Goal: Check status

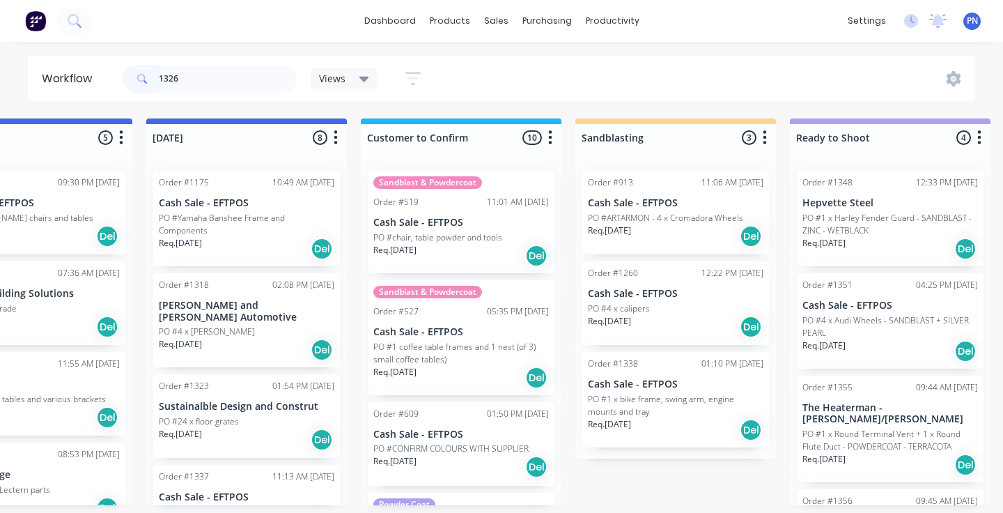
click at [244, 73] on input "1326" at bounding box center [228, 79] width 138 height 28
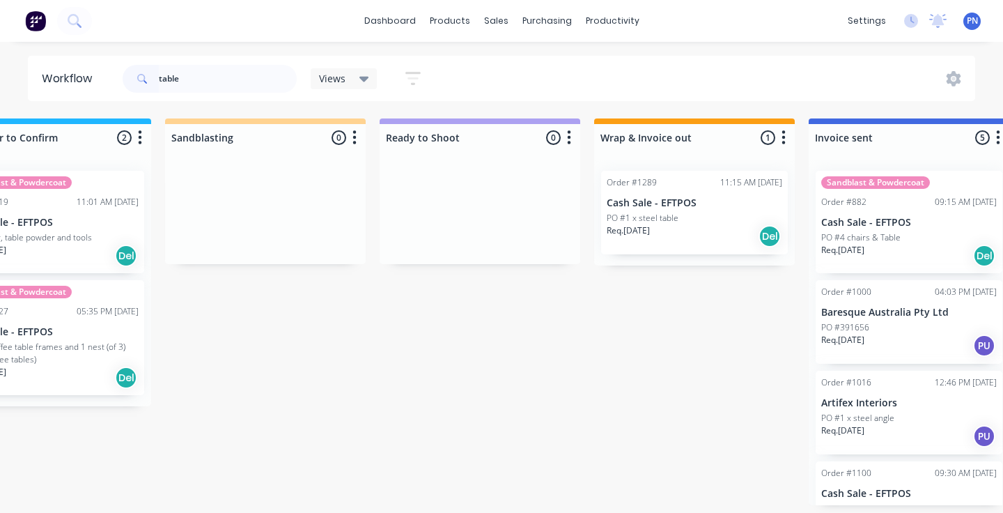
scroll to position [0, 1842]
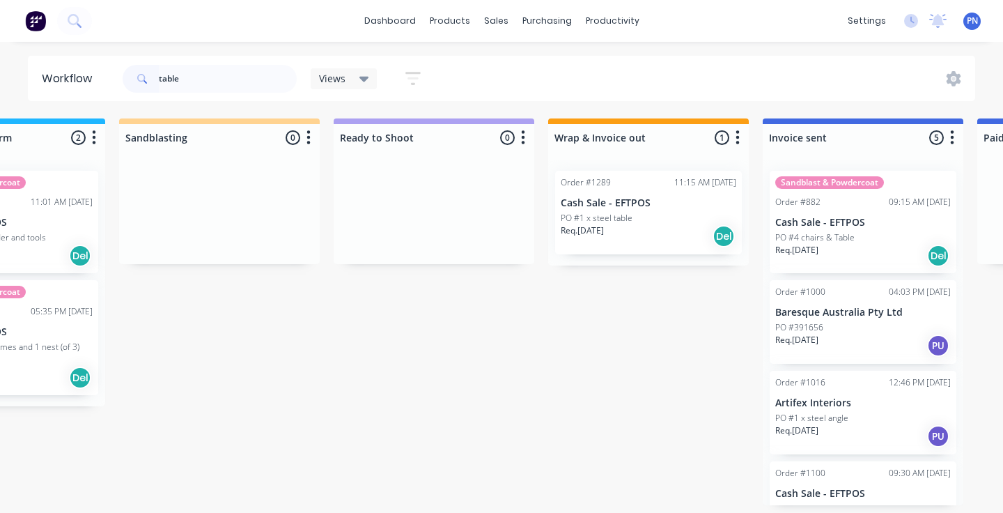
click at [640, 243] on div "Req. [DATE] Del" at bounding box center [649, 236] width 176 height 24
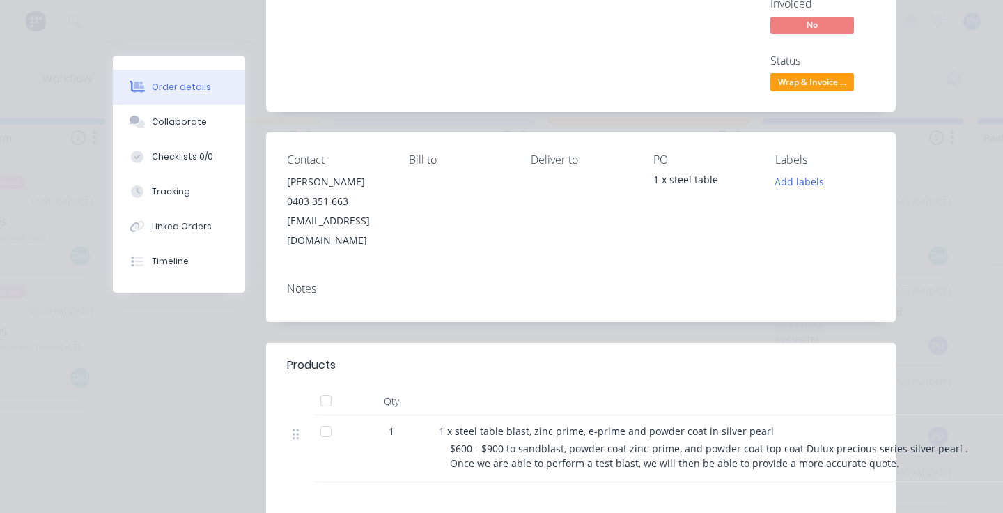
scroll to position [0, 0]
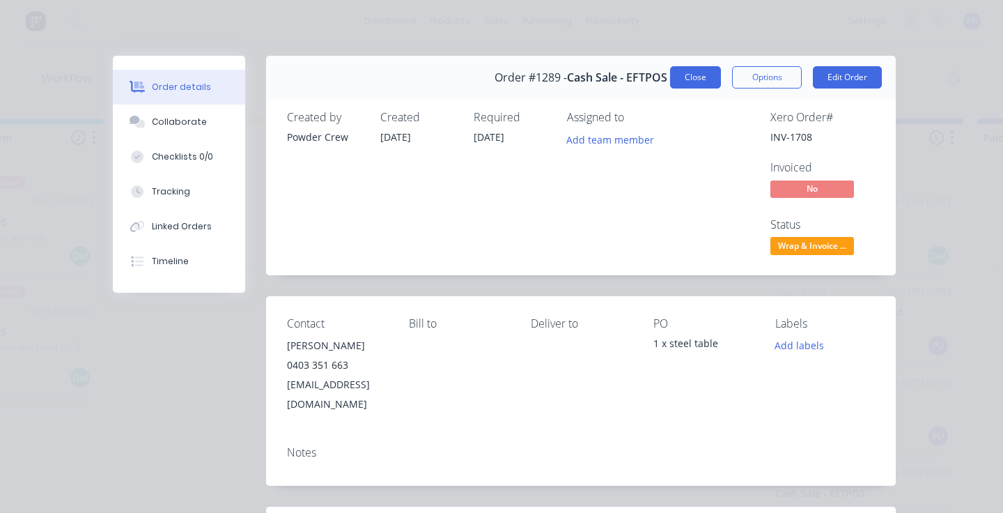
click at [700, 73] on button "Close" at bounding box center [695, 77] width 51 height 22
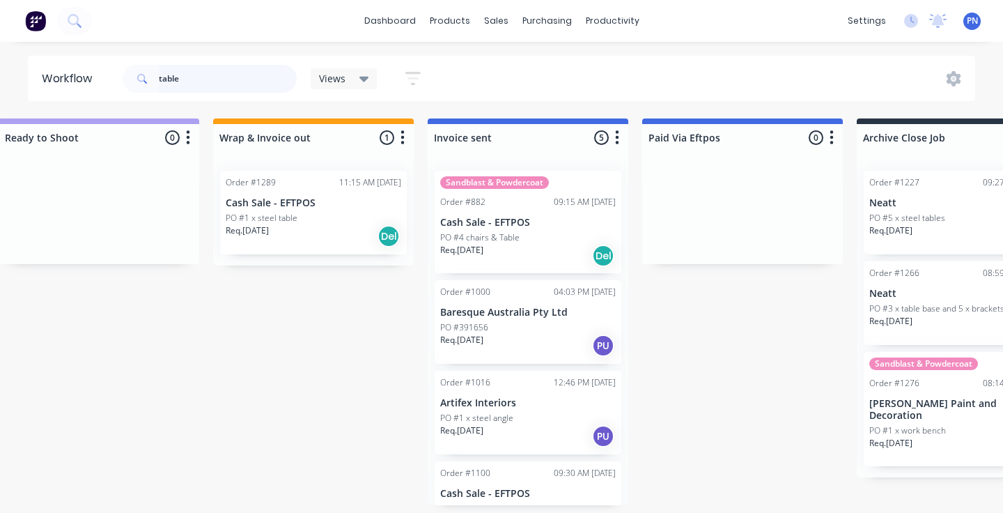
scroll to position [0, 2181]
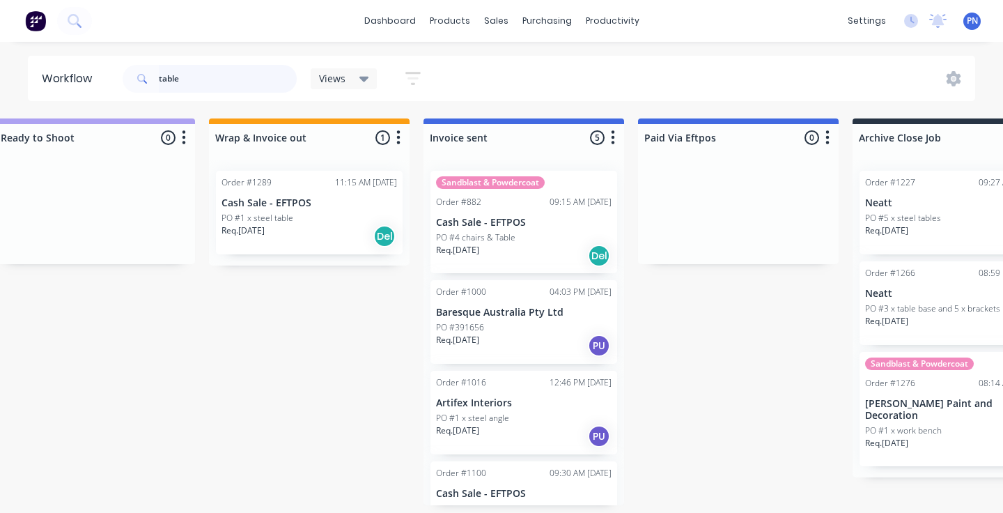
click at [247, 84] on input "table" at bounding box center [228, 79] width 138 height 28
type input "t"
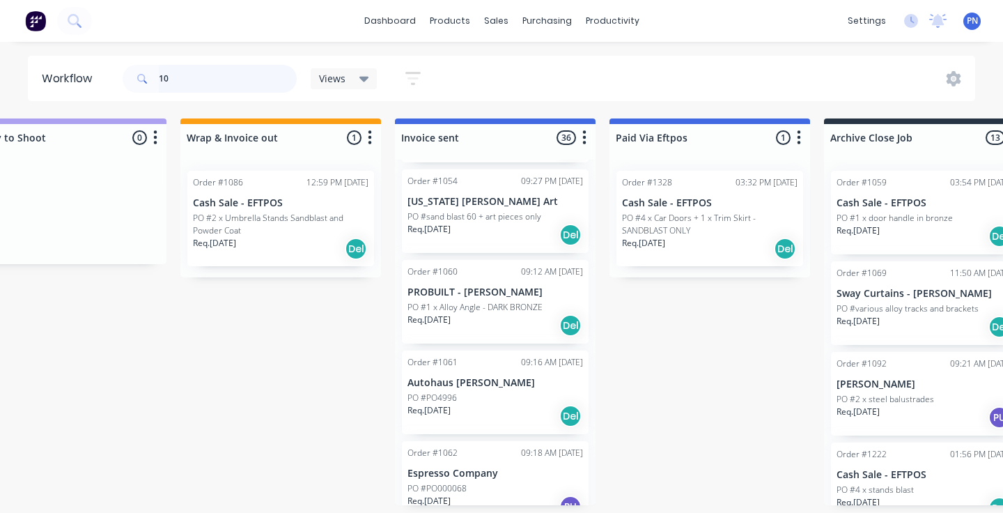
scroll to position [1399, 0]
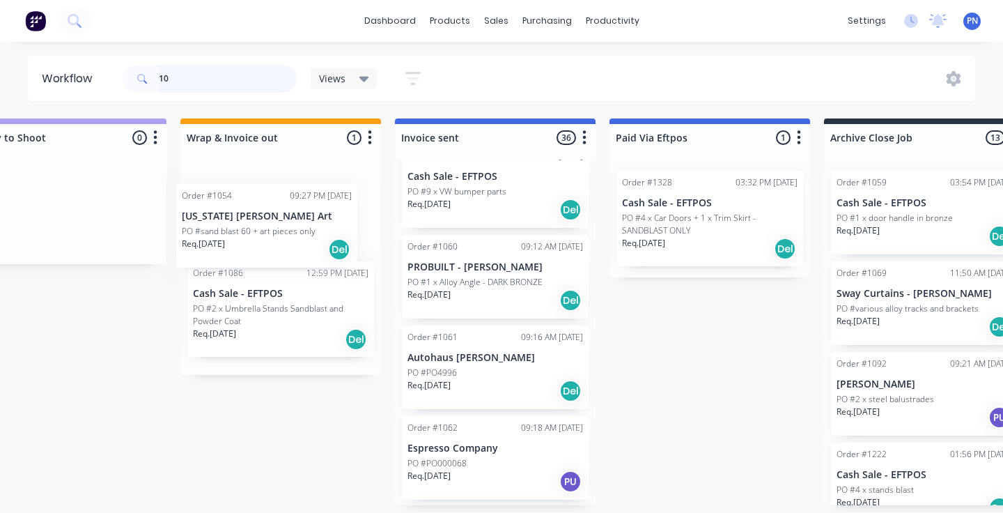
drag, startPoint x: 508, startPoint y: 297, endPoint x: 279, endPoint y: 249, distance: 234.1
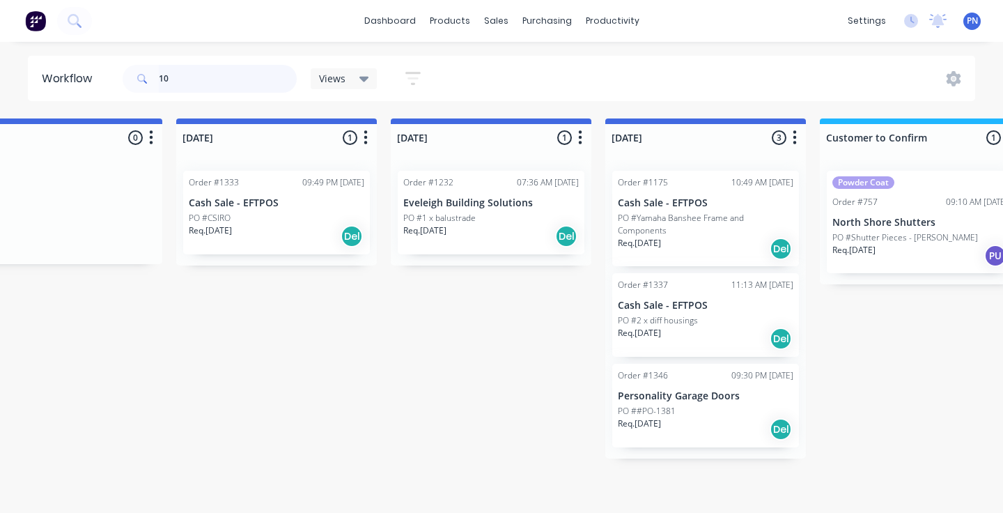
scroll to position [0, 874]
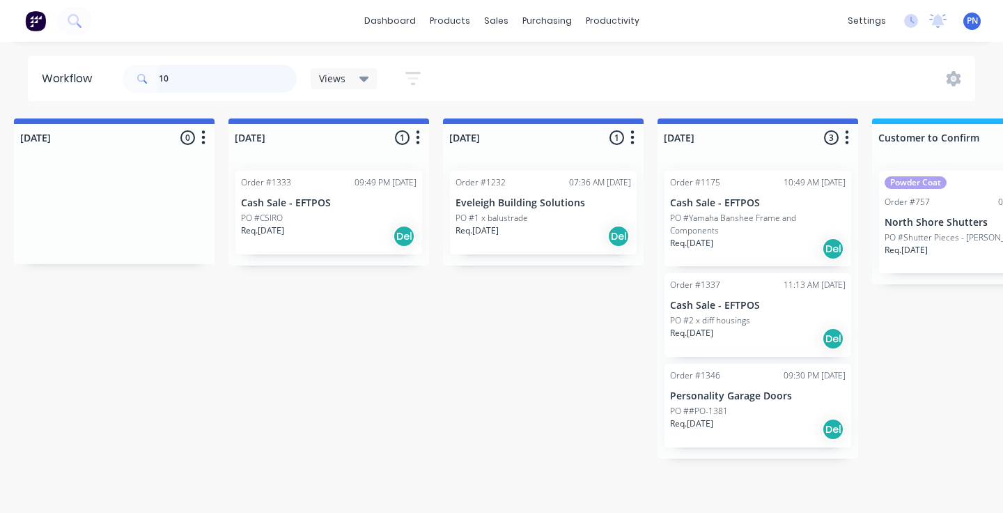
click at [194, 81] on input "10" at bounding box center [228, 79] width 138 height 28
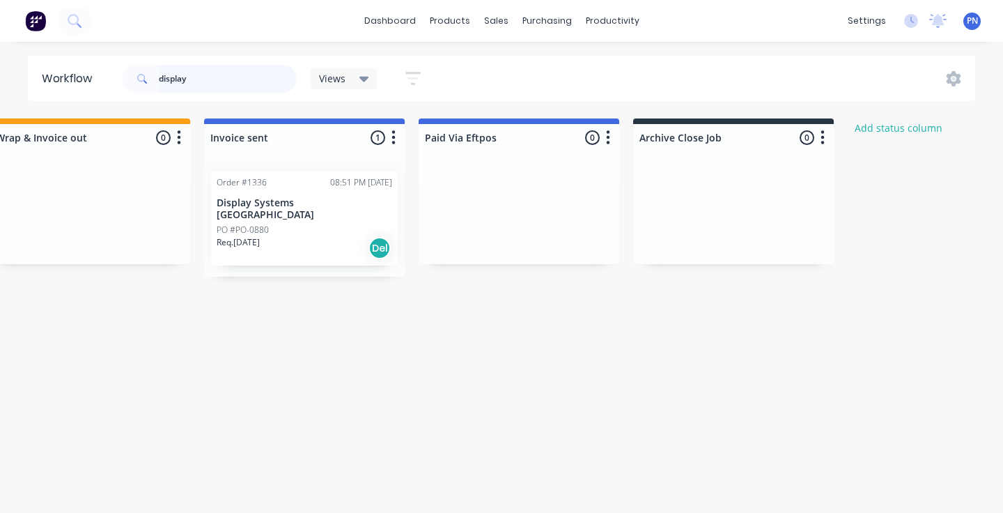
scroll to position [0, 2409]
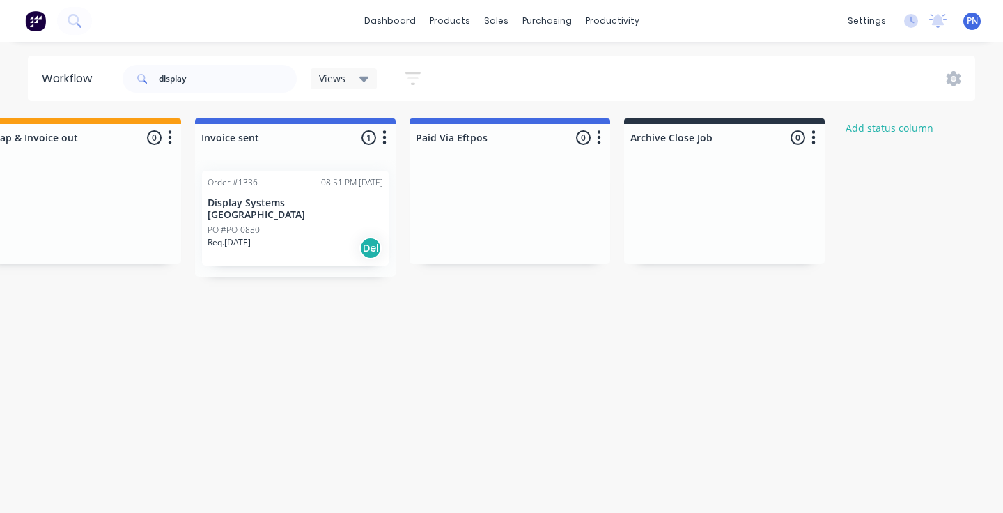
click at [292, 236] on div "Req. [DATE] Del" at bounding box center [296, 248] width 176 height 24
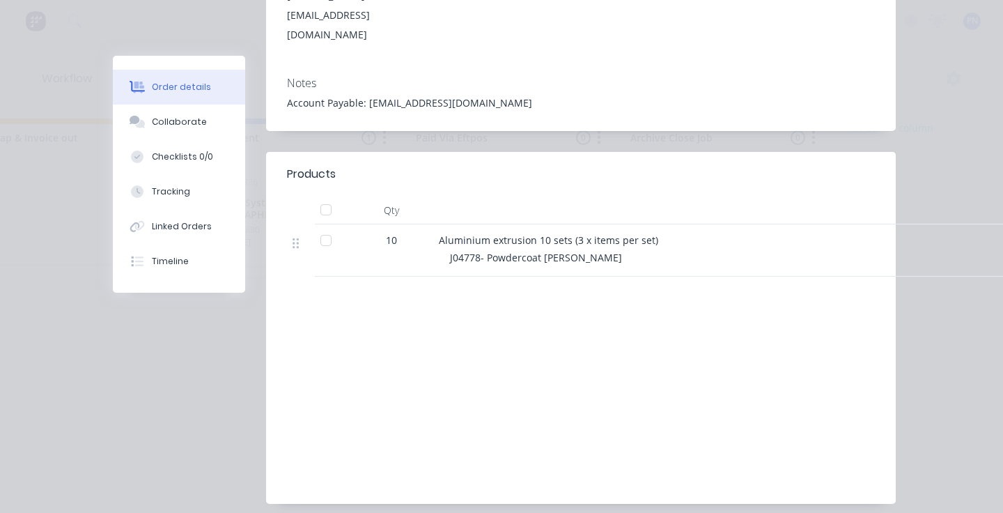
scroll to position [391, 0]
click at [244, 398] on div "Order #1336 - Display Systems [GEOGRAPHIC_DATA] Close Options Edit Order Create…" at bounding box center [504, 93] width 783 height 857
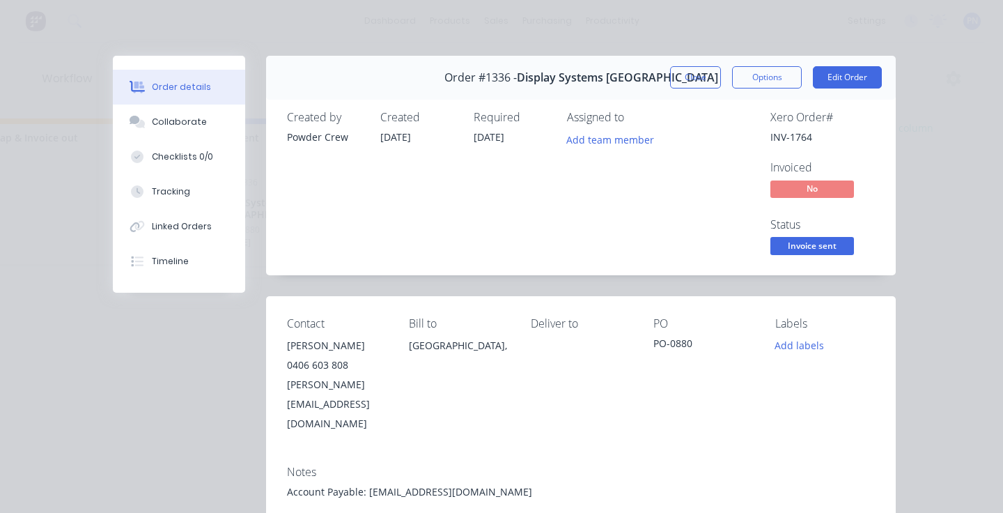
scroll to position [0, 0]
click at [708, 71] on button "Close" at bounding box center [695, 77] width 51 height 22
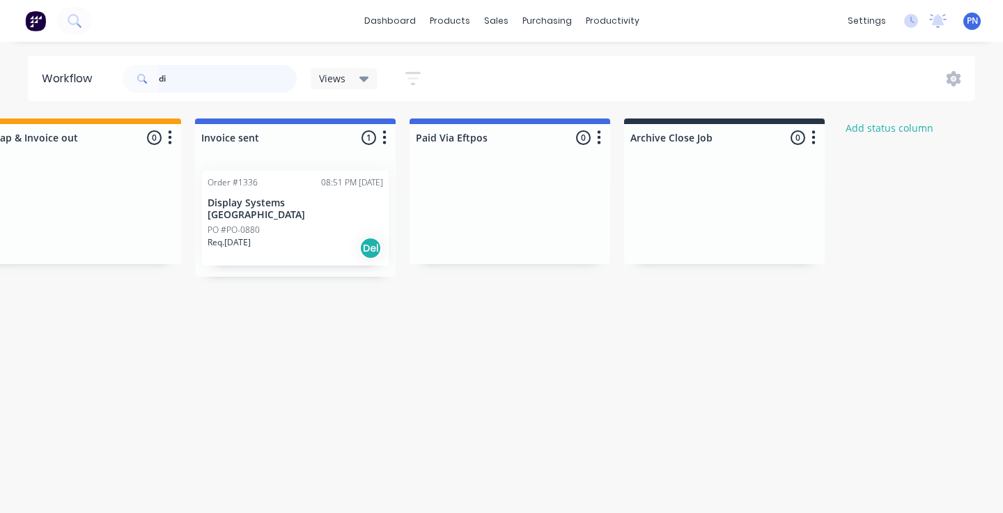
type input "d"
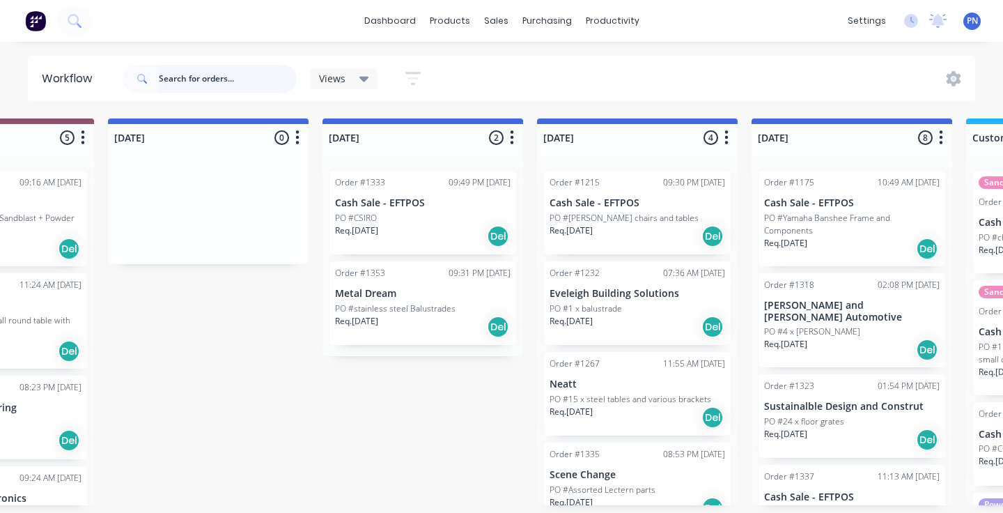
scroll to position [0, 777]
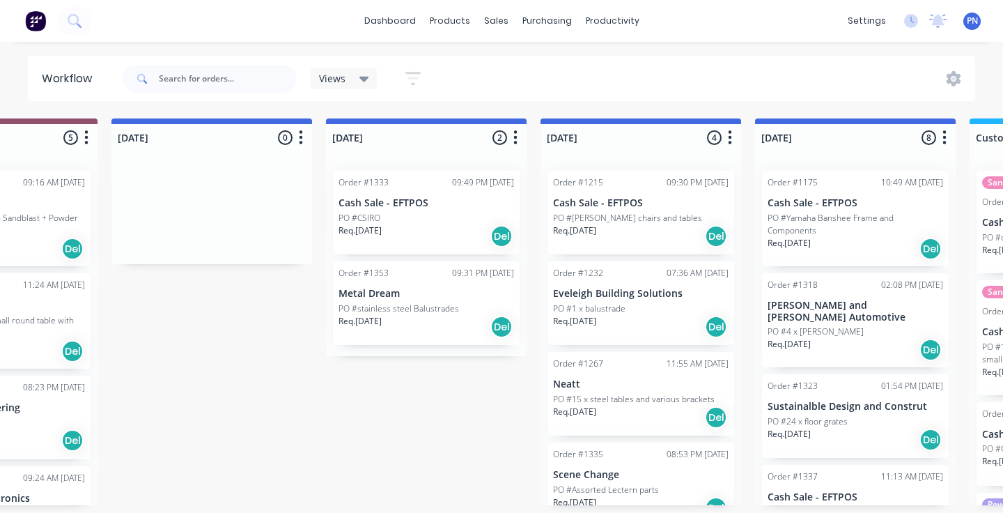
click at [442, 233] on div "Req. [DATE] Del" at bounding box center [427, 236] width 176 height 24
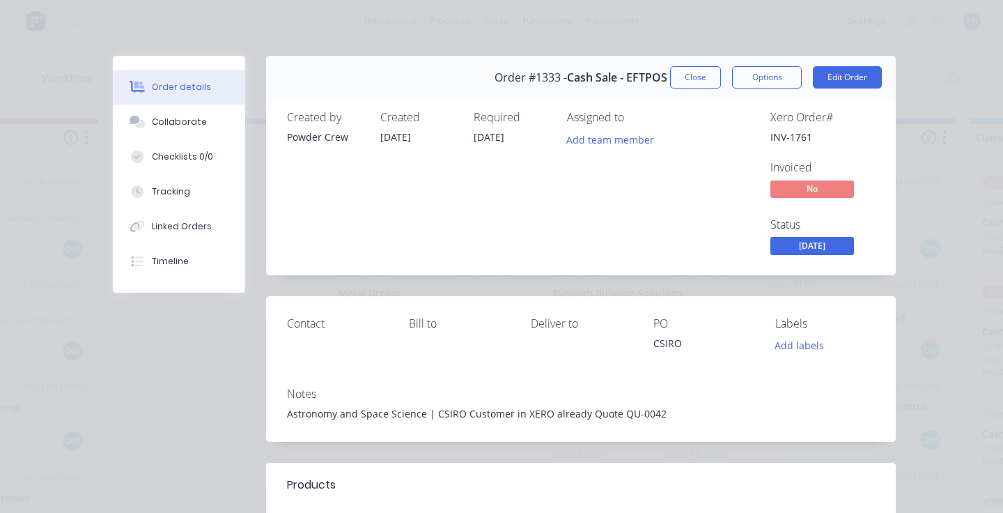
scroll to position [0, 0]
click at [813, 247] on span "[DATE]" at bounding box center [812, 245] width 84 height 17
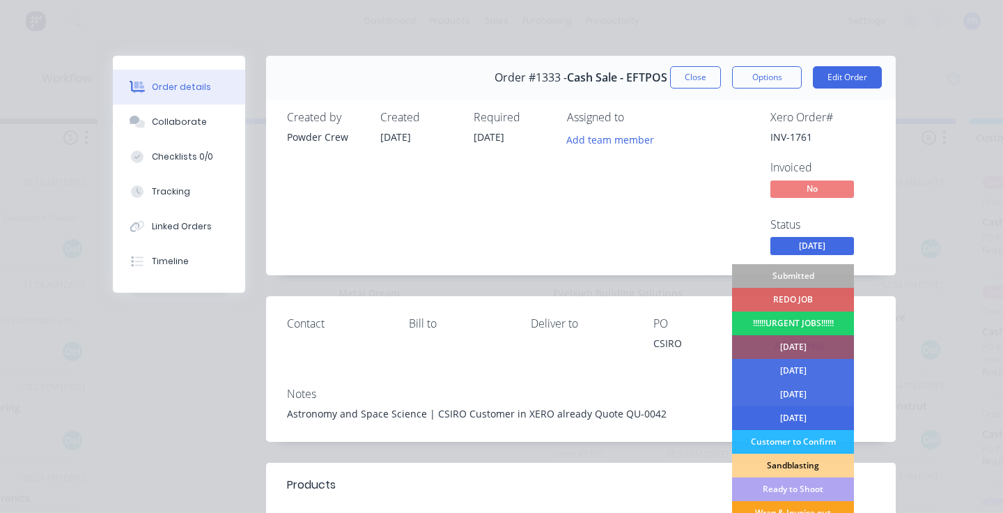
click at [800, 417] on div "[DATE]" at bounding box center [793, 418] width 122 height 24
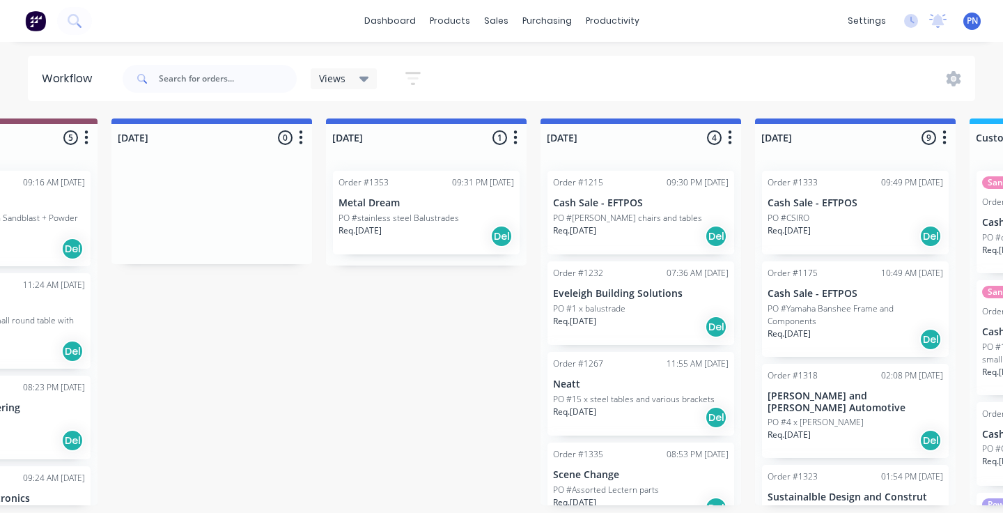
click at [436, 242] on div "Req. [DATE] Del" at bounding box center [427, 236] width 176 height 24
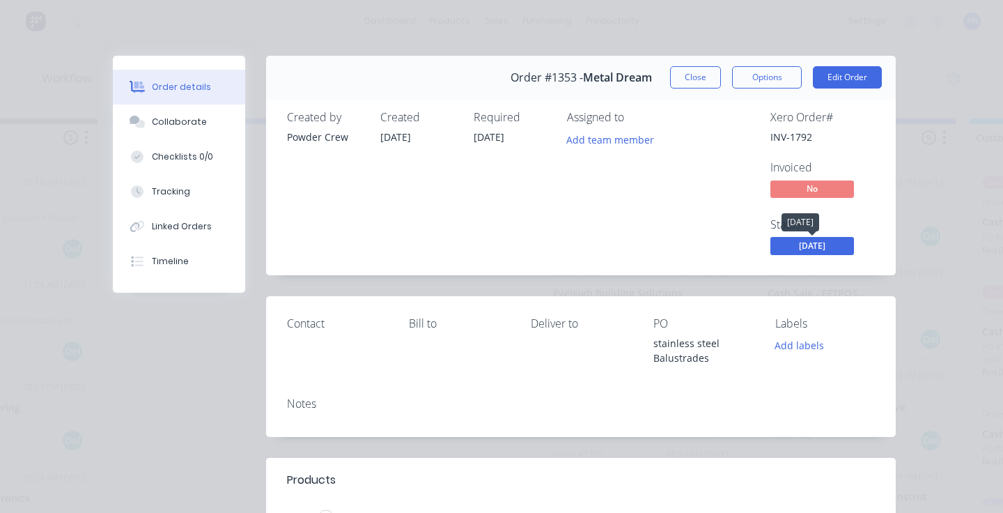
click at [842, 243] on span "[DATE]" at bounding box center [812, 245] width 84 height 17
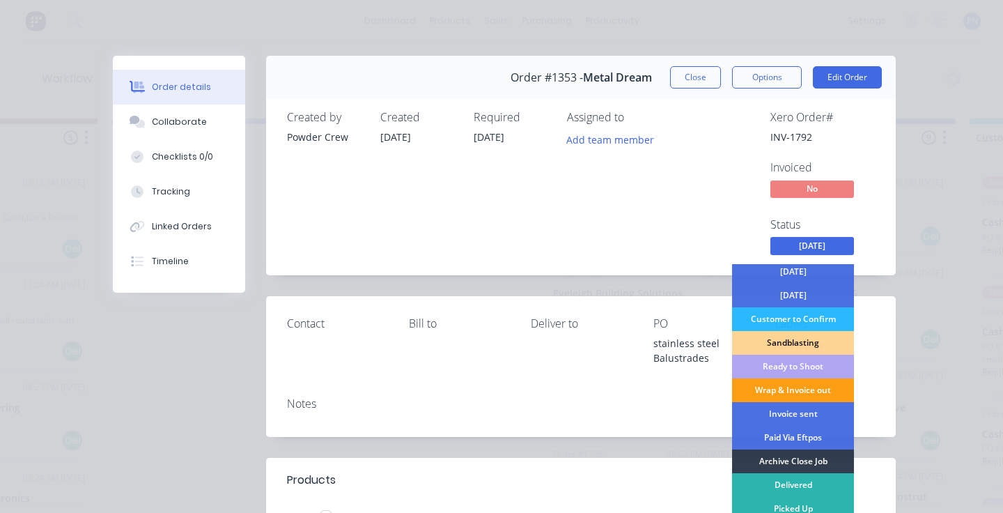
scroll to position [123, 0]
click at [802, 385] on div "Wrap & Invoice out" at bounding box center [793, 390] width 122 height 24
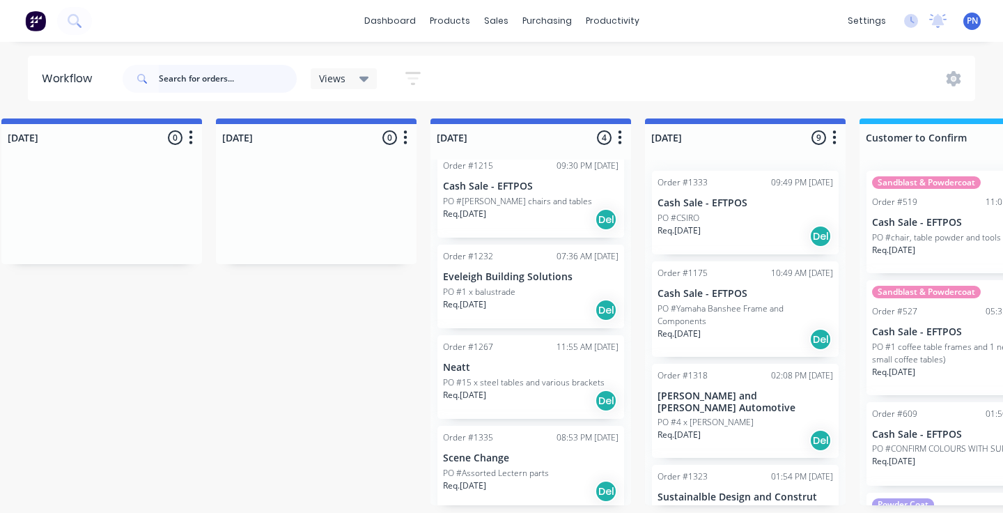
scroll to position [20, 0]
click at [527, 217] on div "Req. [DATE] Del" at bounding box center [531, 216] width 176 height 24
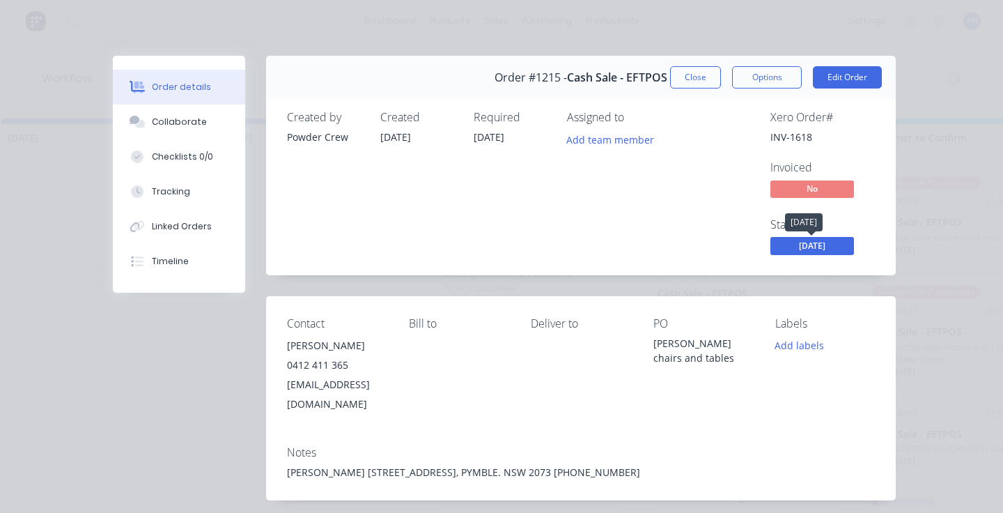
click at [793, 247] on span "[DATE]" at bounding box center [812, 245] width 84 height 17
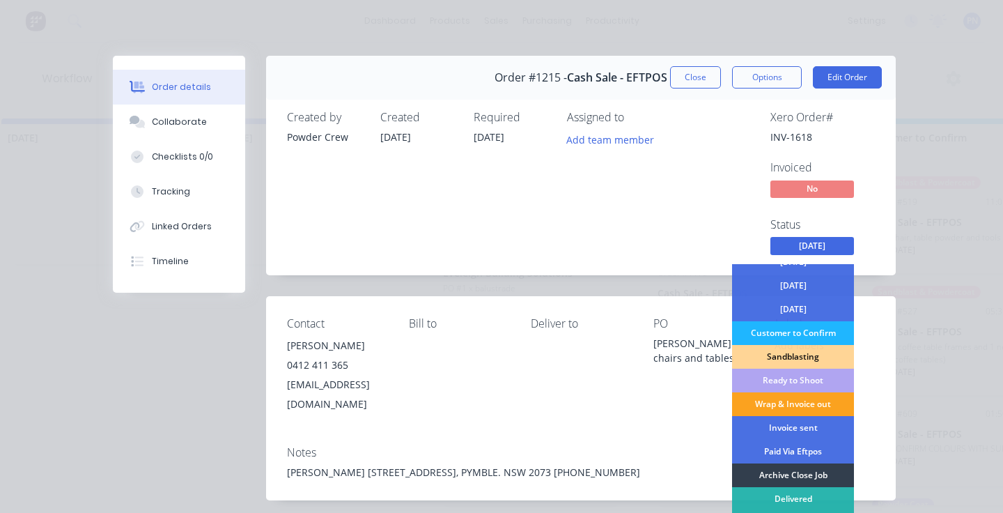
scroll to position [123, 0]
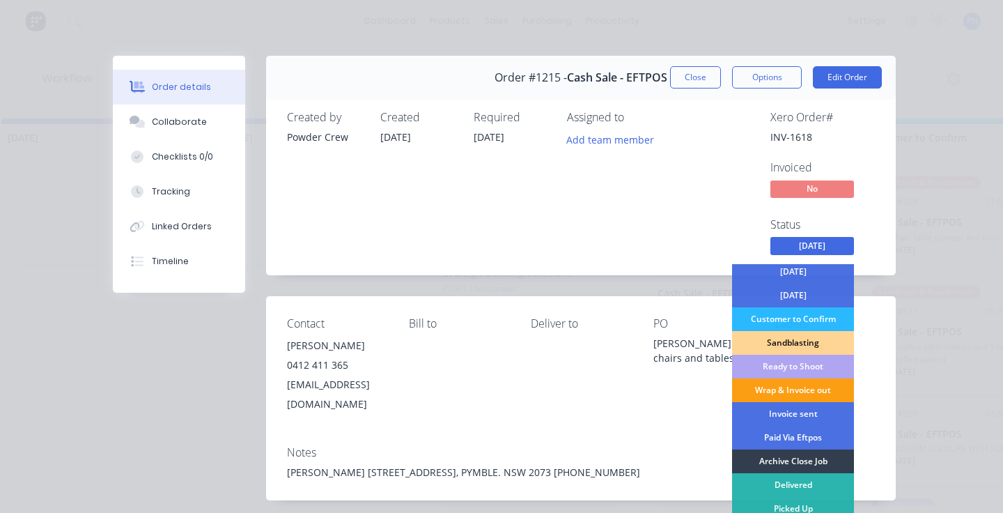
click at [780, 389] on div "Wrap & Invoice out" at bounding box center [793, 390] width 122 height 24
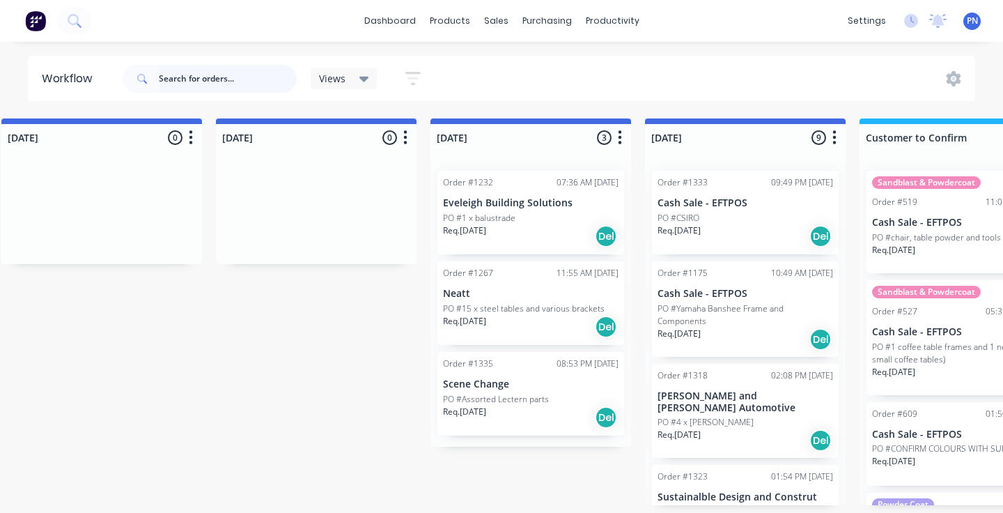
scroll to position [0, 0]
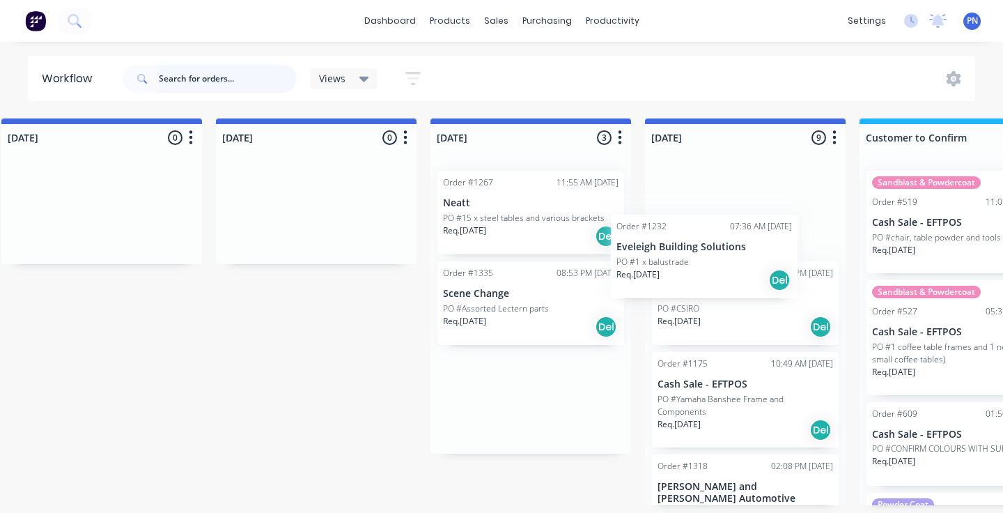
drag, startPoint x: 536, startPoint y: 235, endPoint x: 715, endPoint y: 279, distance: 183.6
click at [715, 279] on div "Submitted 2 Status colour #ADADAD hex #ADADAD Save Cancel Summaries Total order…" at bounding box center [870, 311] width 3535 height 387
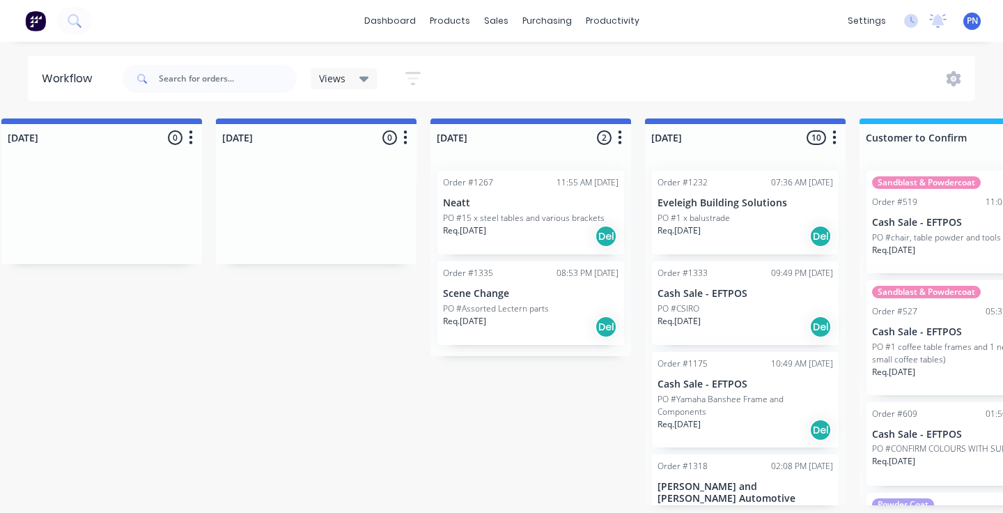
click at [553, 245] on div "Req. [DATE] Del" at bounding box center [531, 236] width 176 height 24
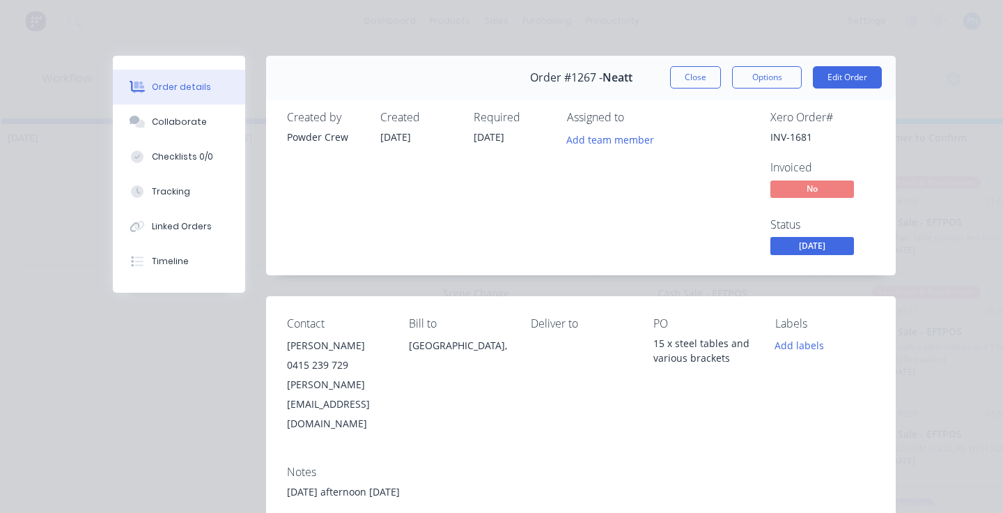
click at [821, 244] on span "[DATE]" at bounding box center [812, 245] width 84 height 17
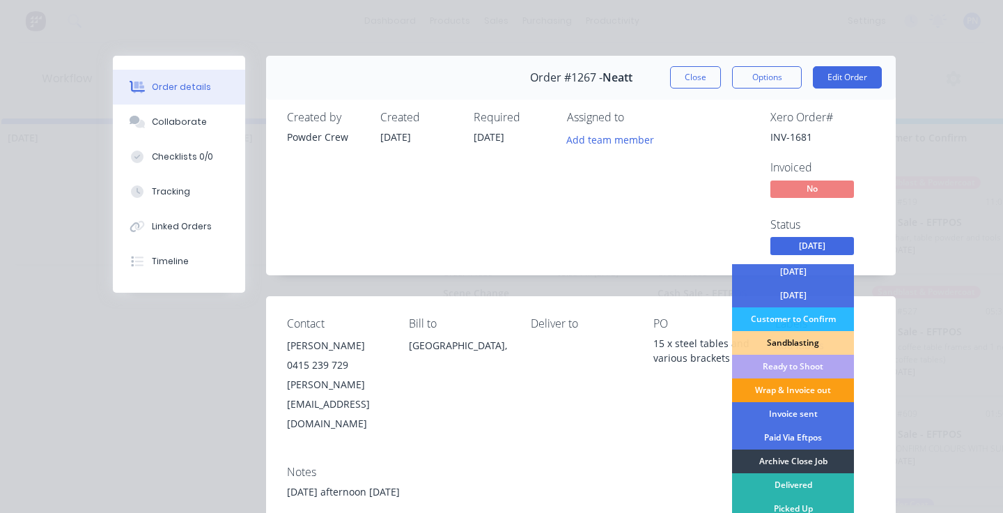
scroll to position [123, 0]
click at [795, 389] on div "Wrap & Invoice out" at bounding box center [793, 390] width 122 height 24
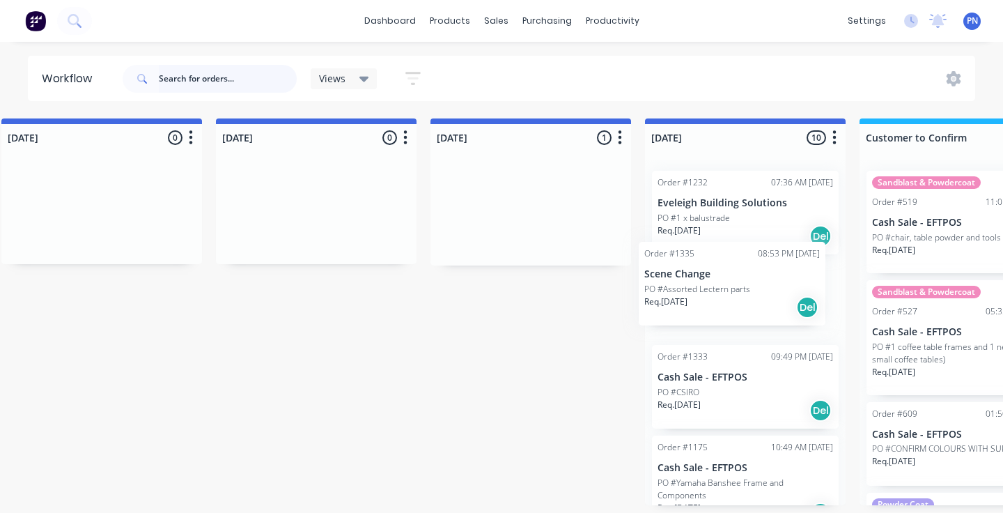
drag, startPoint x: 531, startPoint y: 240, endPoint x: 737, endPoint y: 311, distance: 217.4
click at [737, 311] on div "Submitted 2 Status colour #ADADAD hex #ADADAD Save Cancel Summaries Total order…" at bounding box center [870, 311] width 3535 height 387
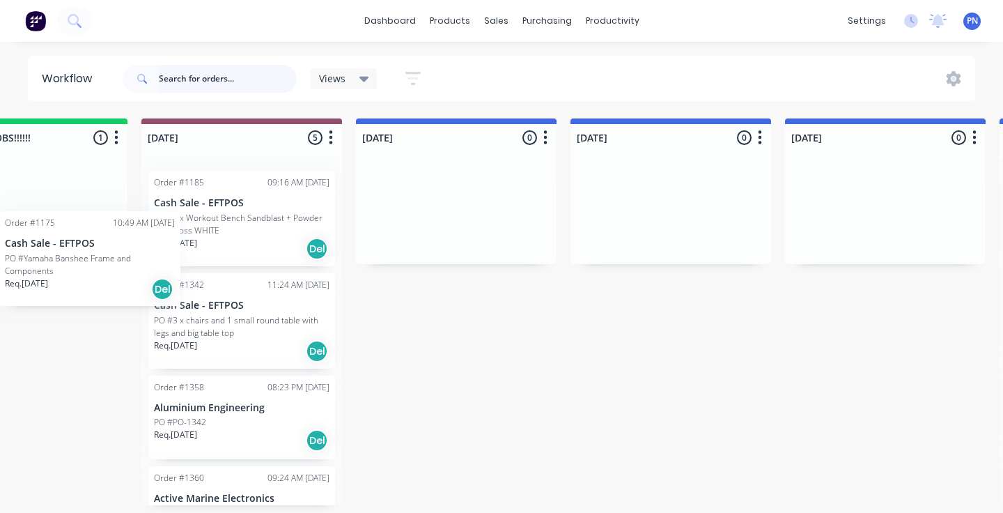
scroll to position [0, 519]
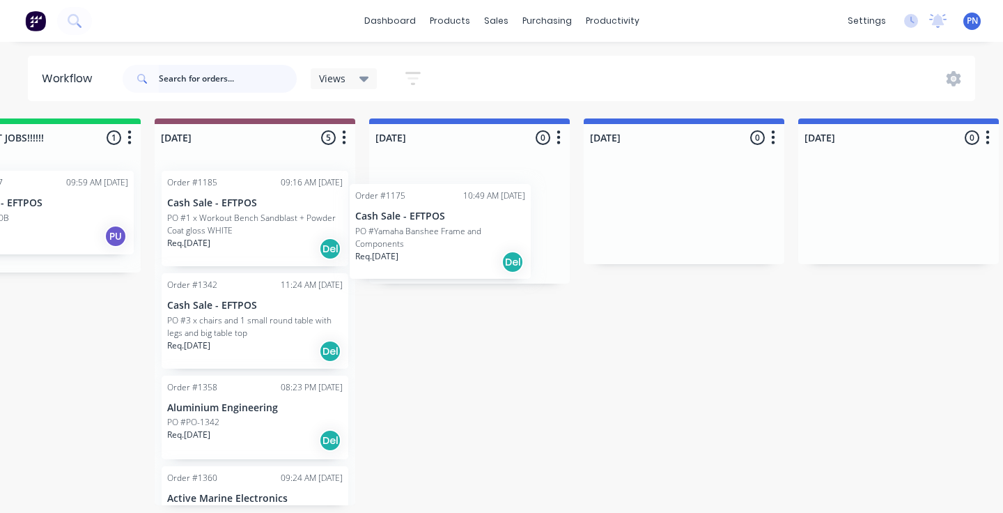
drag, startPoint x: 508, startPoint y: 331, endPoint x: 460, endPoint y: 251, distance: 93.2
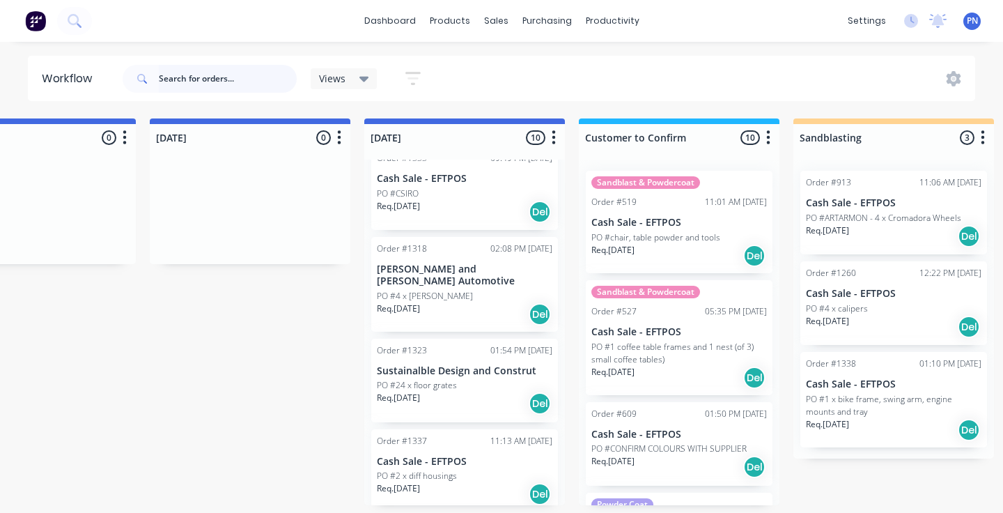
scroll to position [218, 0]
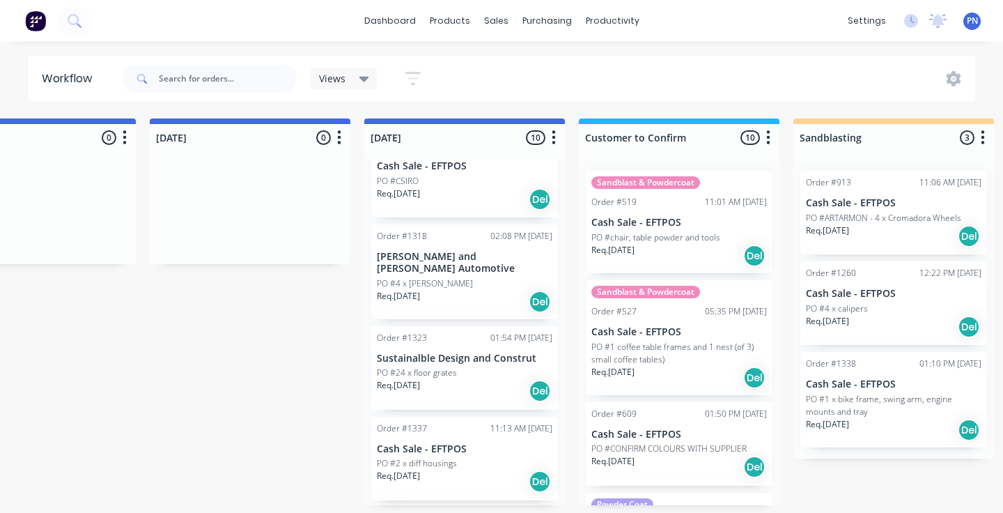
click at [465, 379] on div "Req. [DATE] Del" at bounding box center [465, 391] width 176 height 24
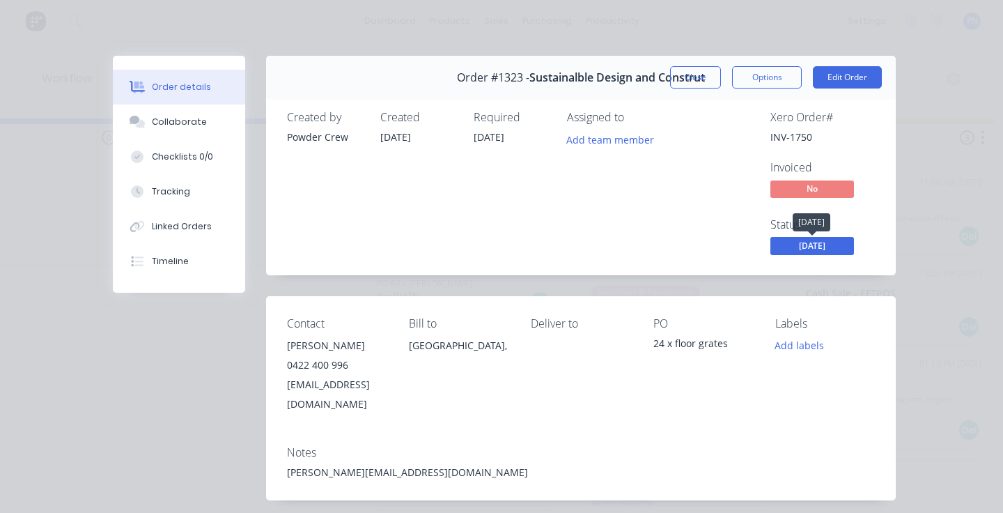
click at [796, 246] on span "[DATE]" at bounding box center [812, 245] width 84 height 17
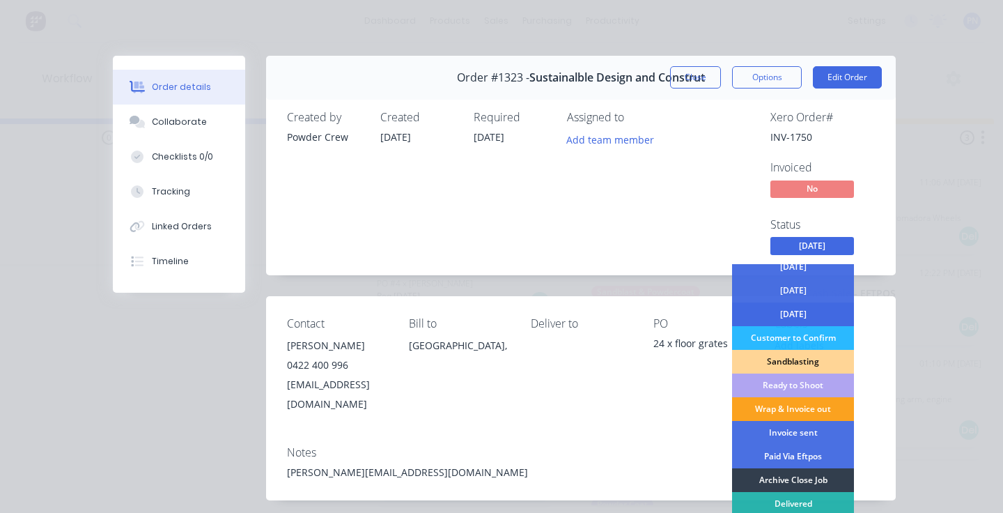
scroll to position [111, 0]
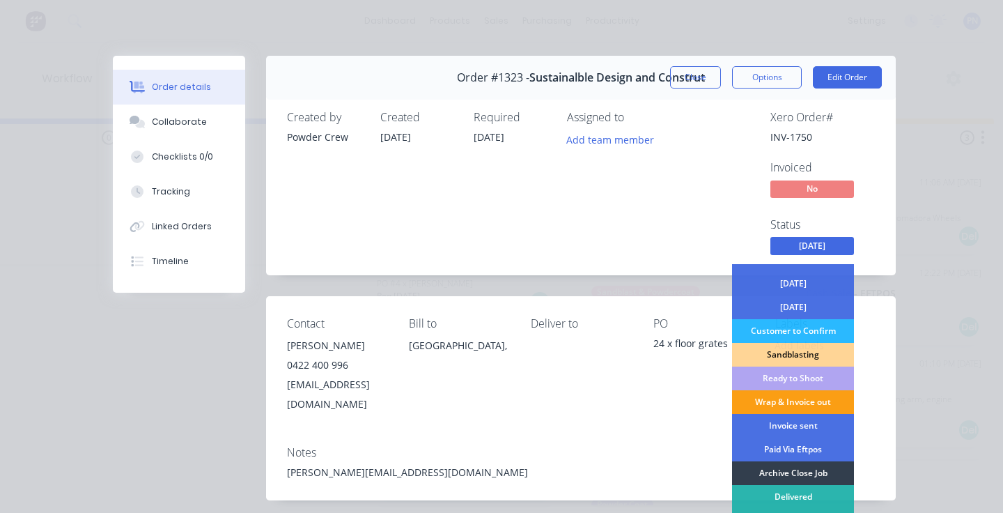
click at [789, 403] on div "Wrap & Invoice out" at bounding box center [793, 402] width 122 height 24
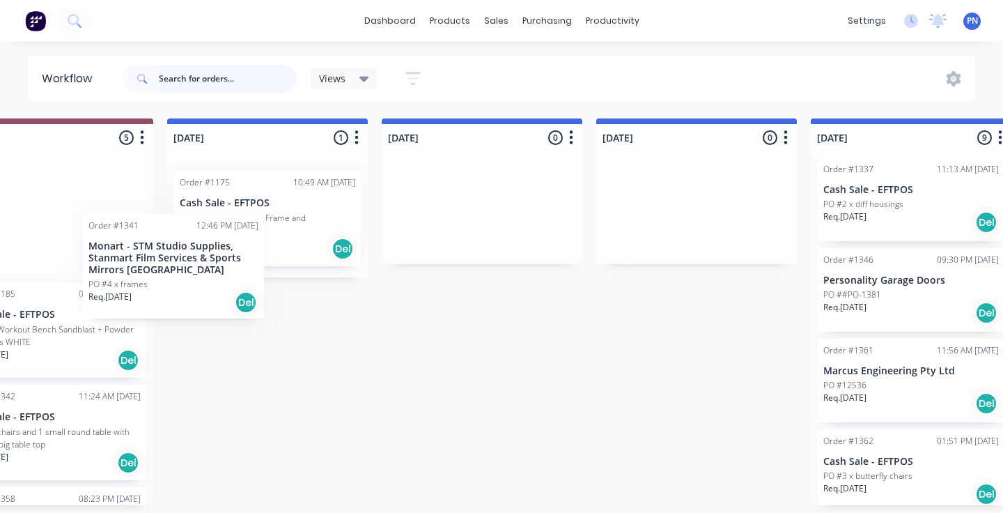
scroll to position [0, 667]
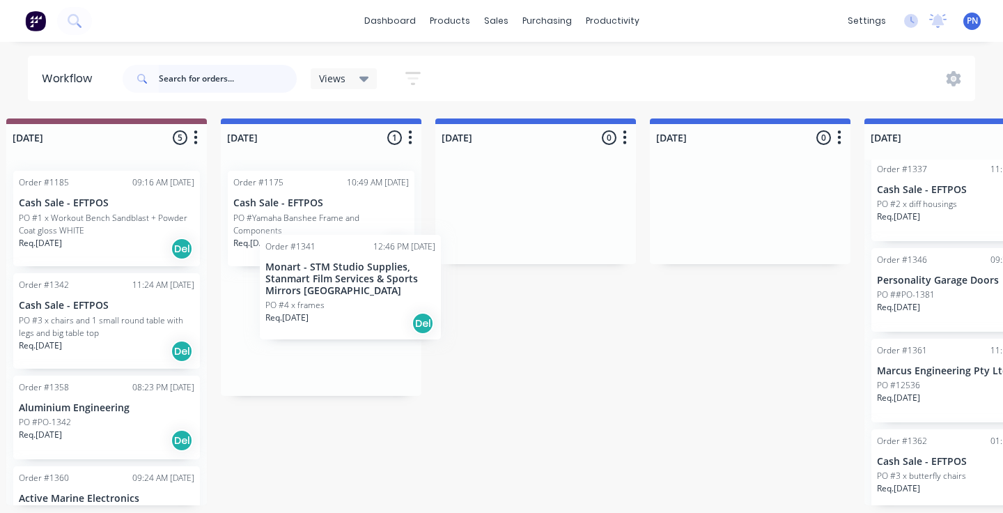
drag, startPoint x: 620, startPoint y: 327, endPoint x: 352, endPoint y: 327, distance: 268.2
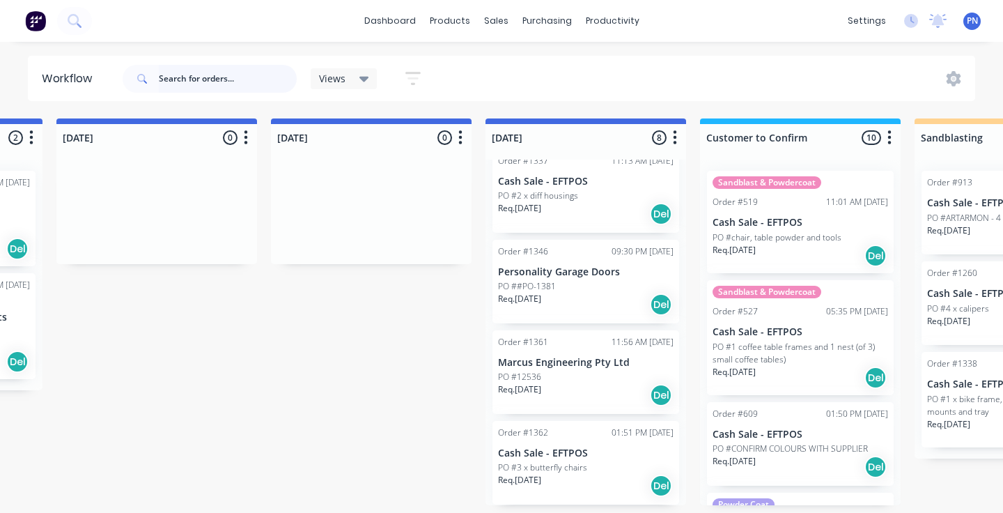
scroll to position [394, 0]
